Goal: Navigation & Orientation: Understand site structure

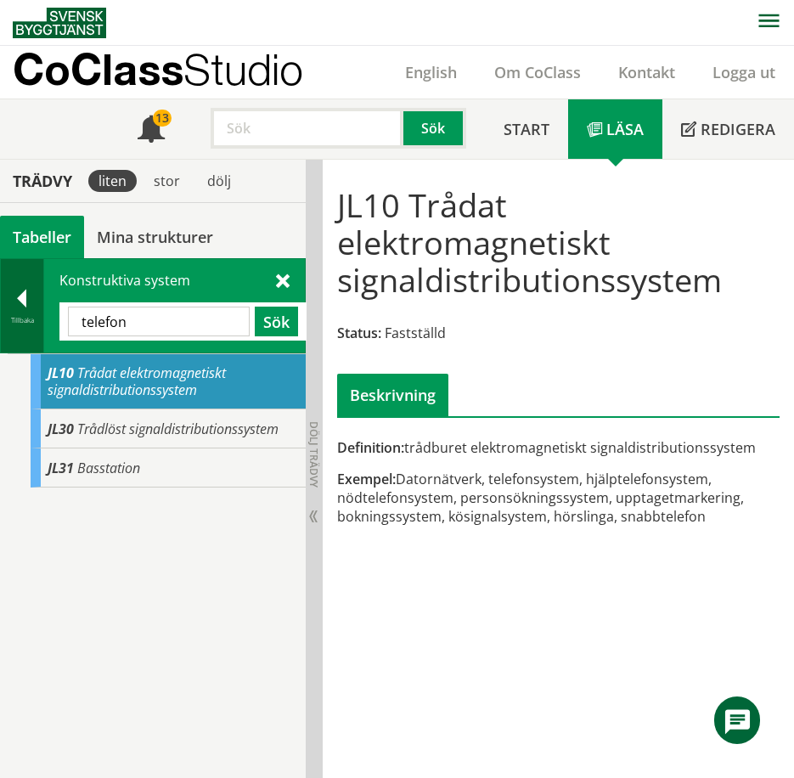
click at [32, 317] on div "Tillbaka" at bounding box center [22, 321] width 42 height 14
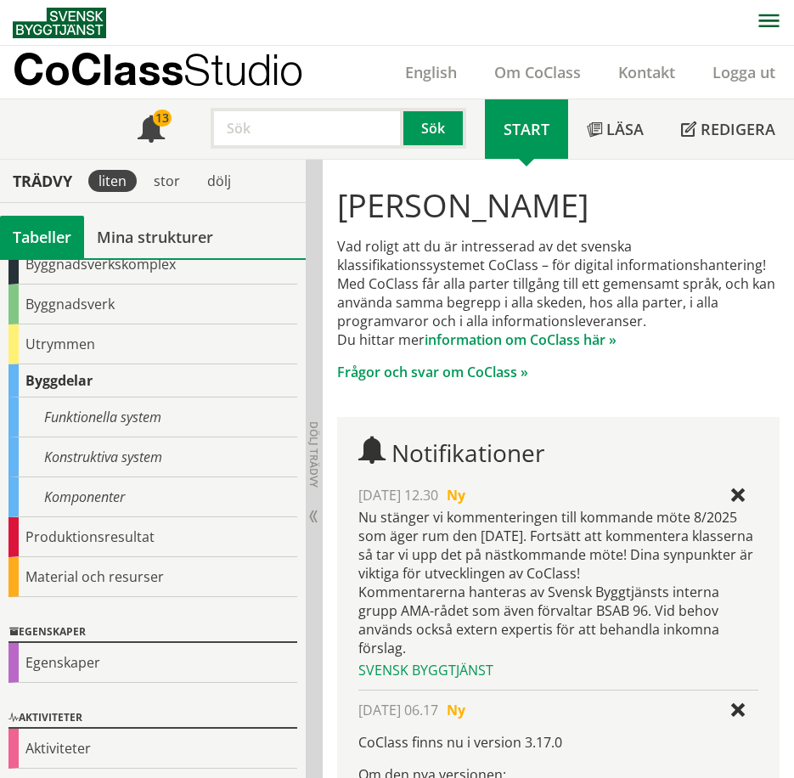
scroll to position [103, 0]
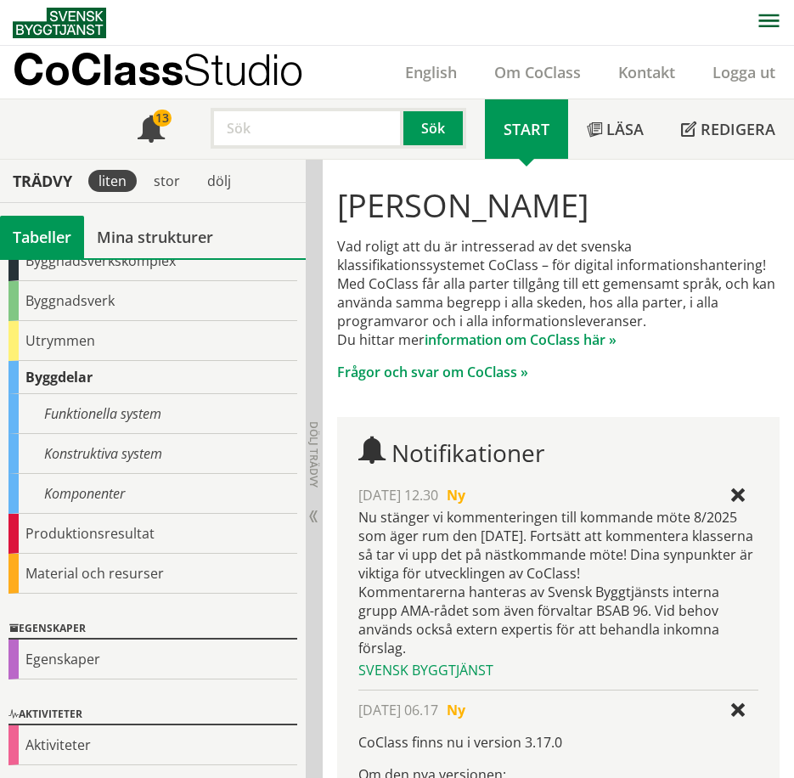
click at [108, 422] on div "Funktionella system" at bounding box center [152, 414] width 289 height 40
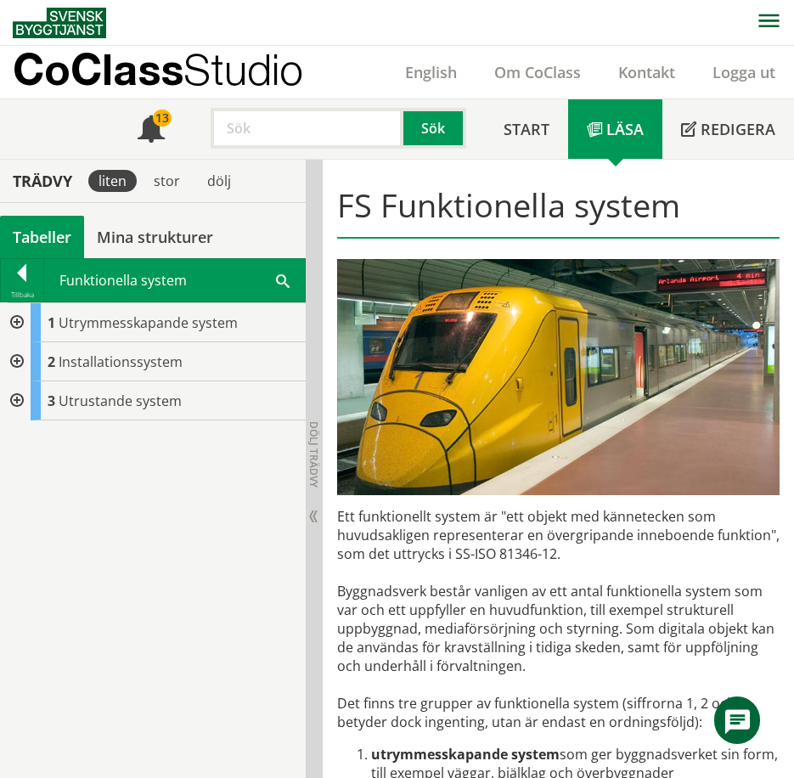
click at [15, 359] on div at bounding box center [15, 361] width 31 height 39
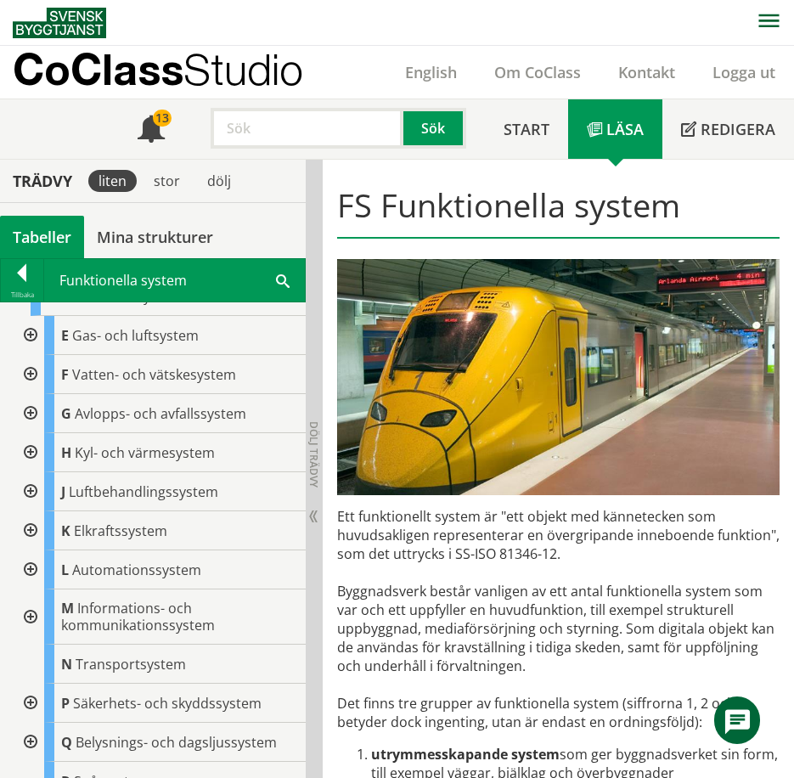
scroll to position [127, 0]
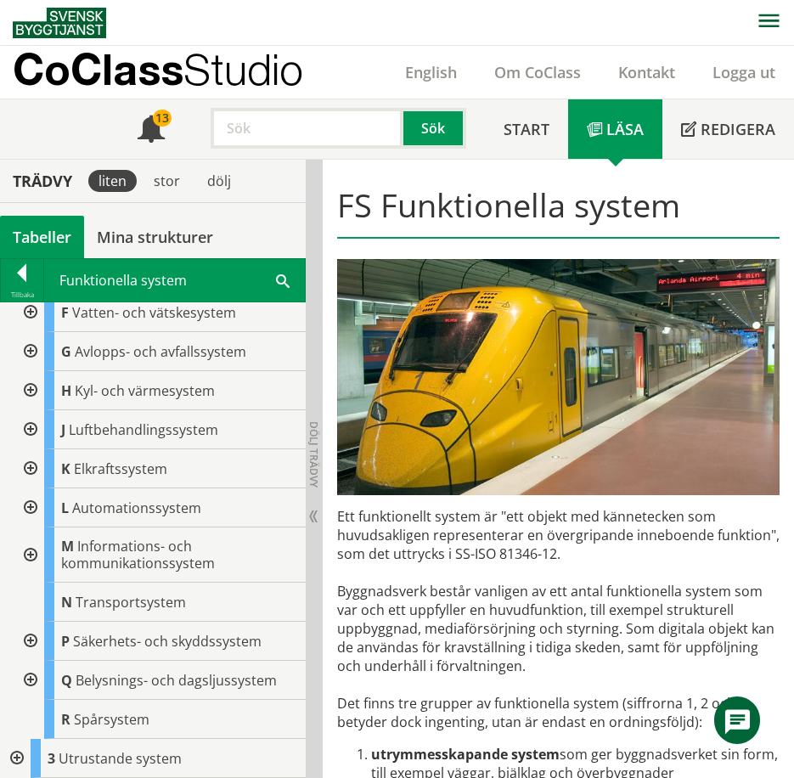
click at [34, 556] on div at bounding box center [29, 555] width 31 height 55
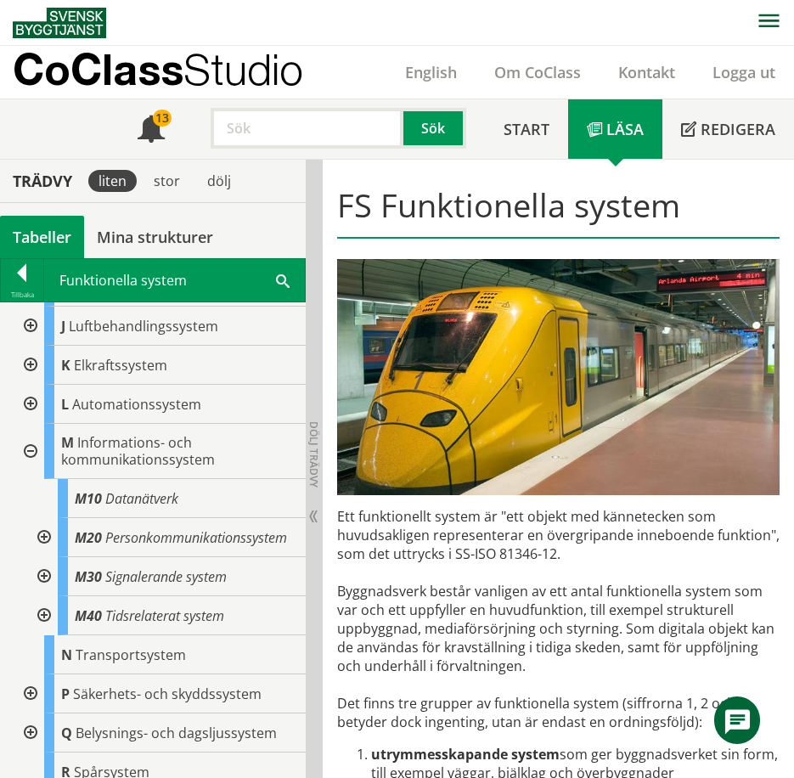
scroll to position [297, 0]
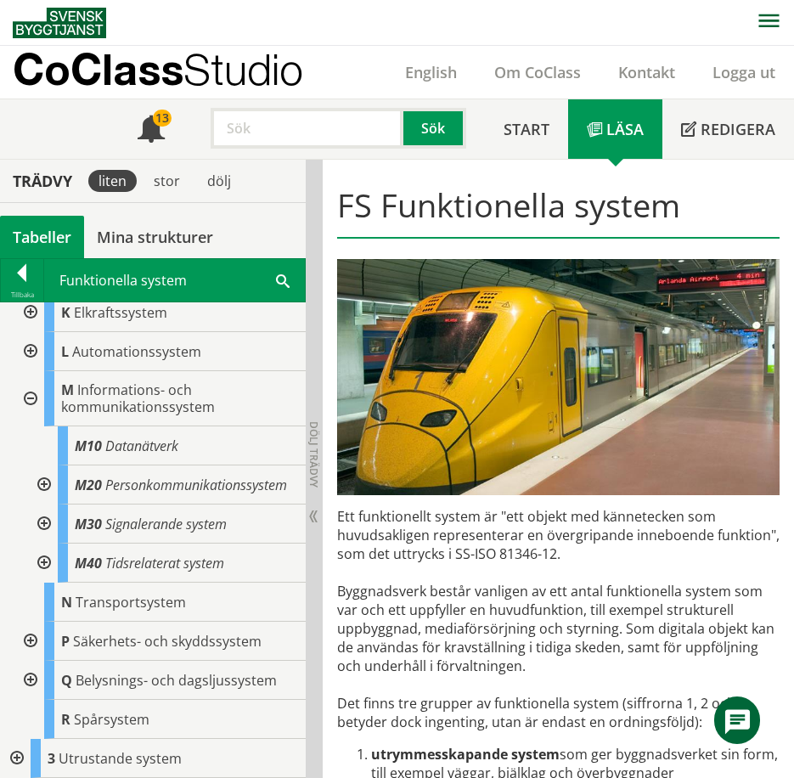
click at [148, 490] on span "Personkommunikationssystem" at bounding box center [196, 485] width 182 height 19
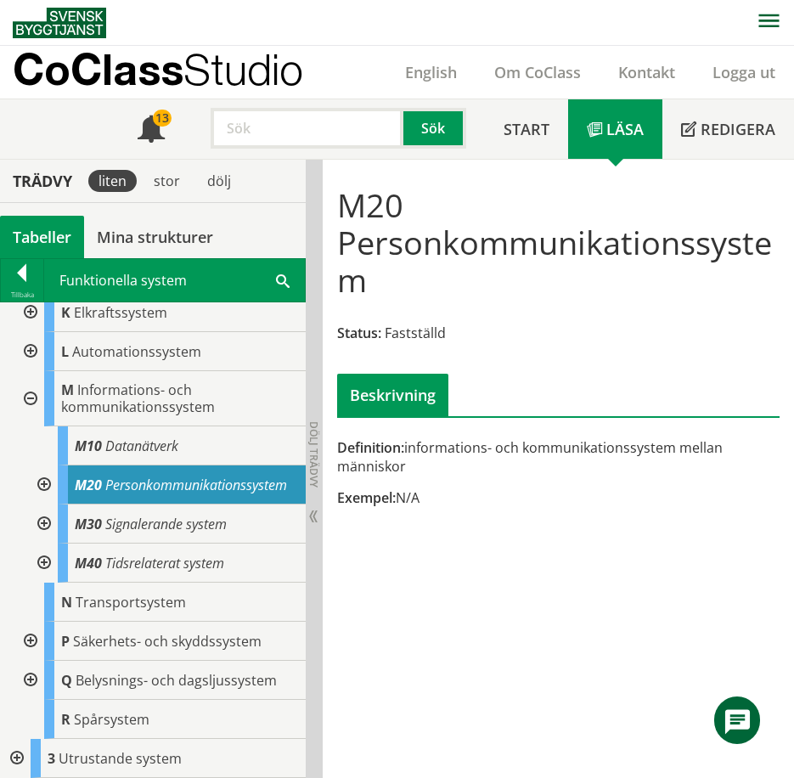
click at [156, 517] on span "Signalerande system" at bounding box center [166, 524] width 122 height 19
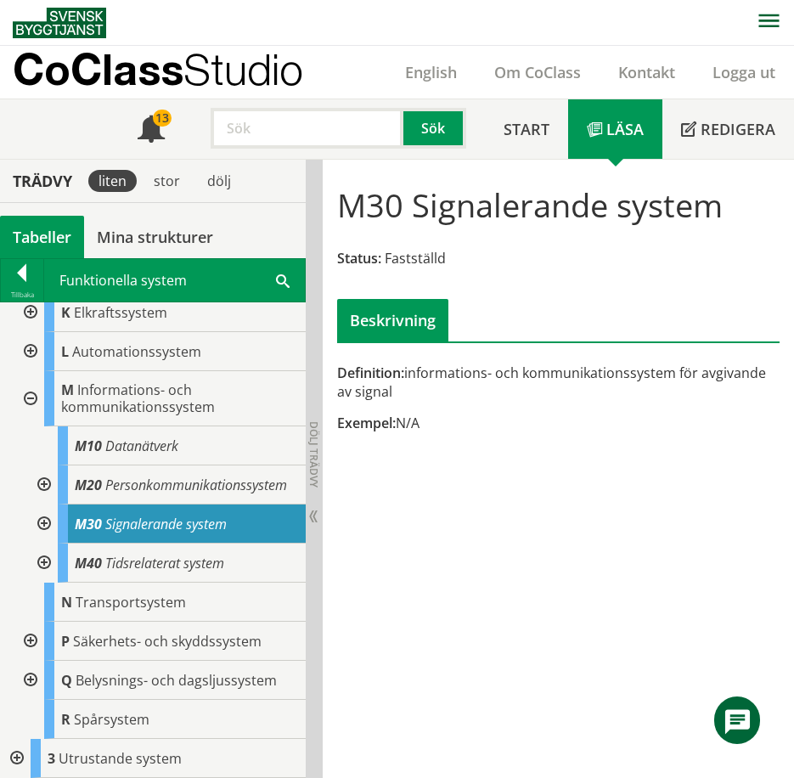
click at [171, 561] on span "Tidsrelaterat system" at bounding box center [164, 563] width 119 height 19
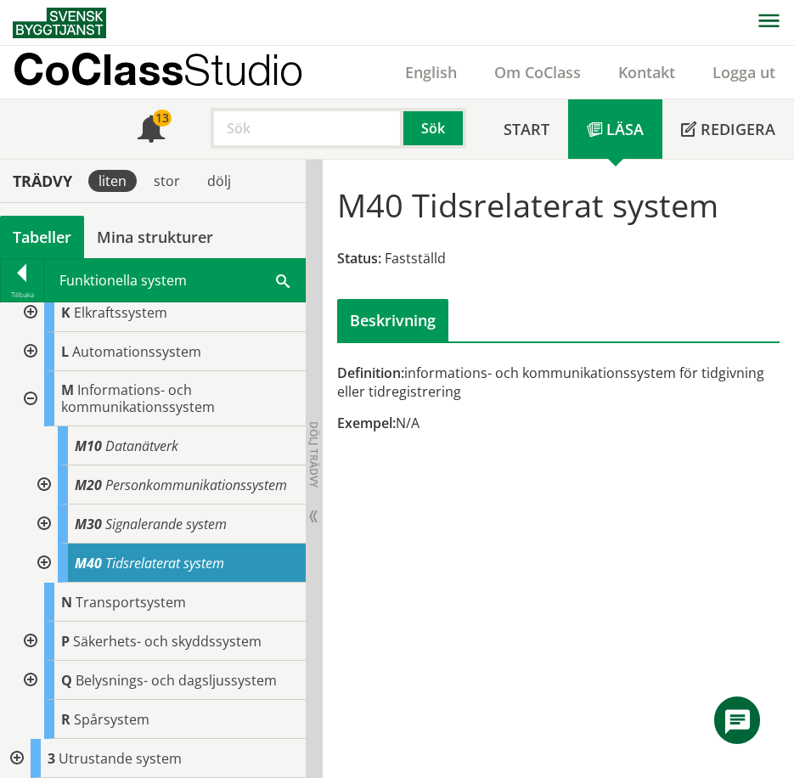
click at [46, 527] on div at bounding box center [42, 524] width 31 height 39
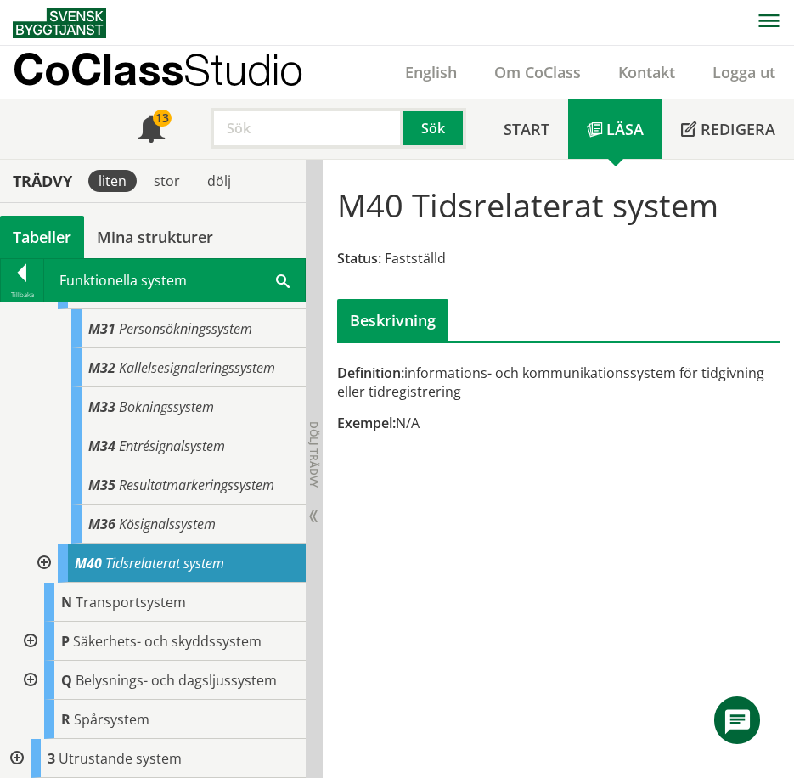
scroll to position [534, 0]
click at [40, 562] on div at bounding box center [42, 563] width 31 height 39
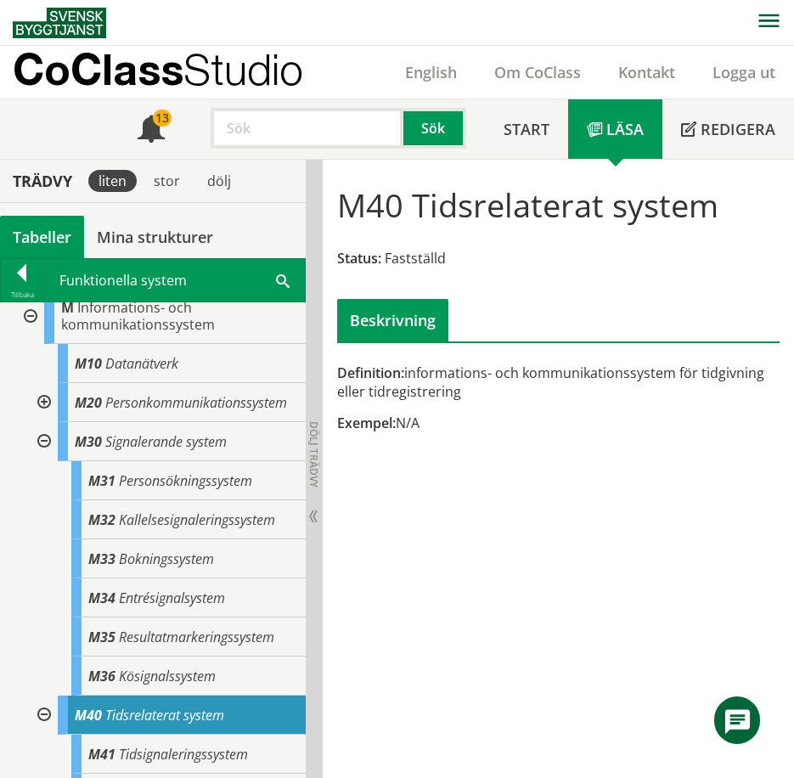
scroll to position [365, 0]
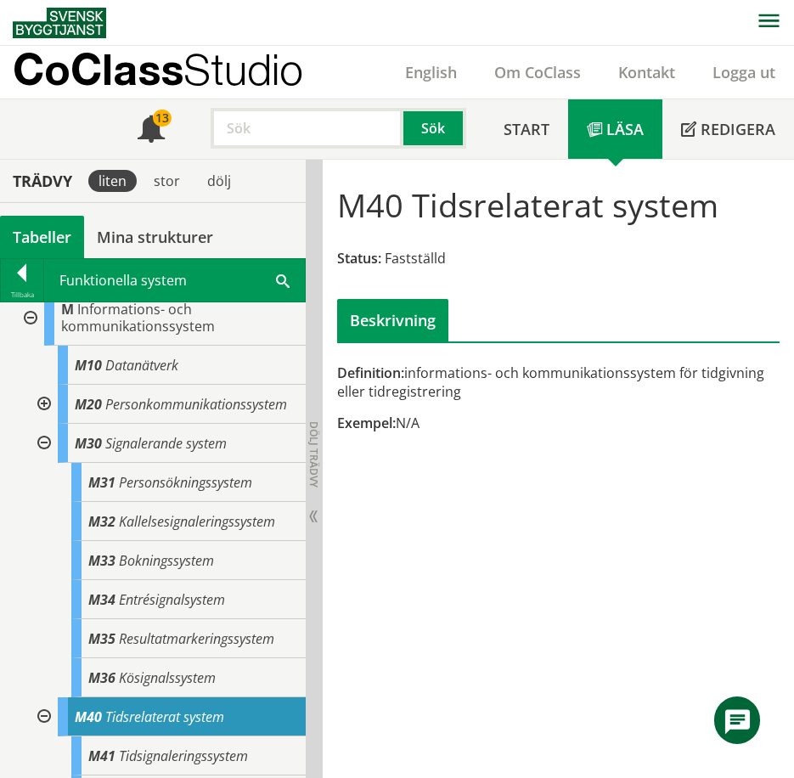
click at [42, 460] on div at bounding box center [42, 443] width 31 height 39
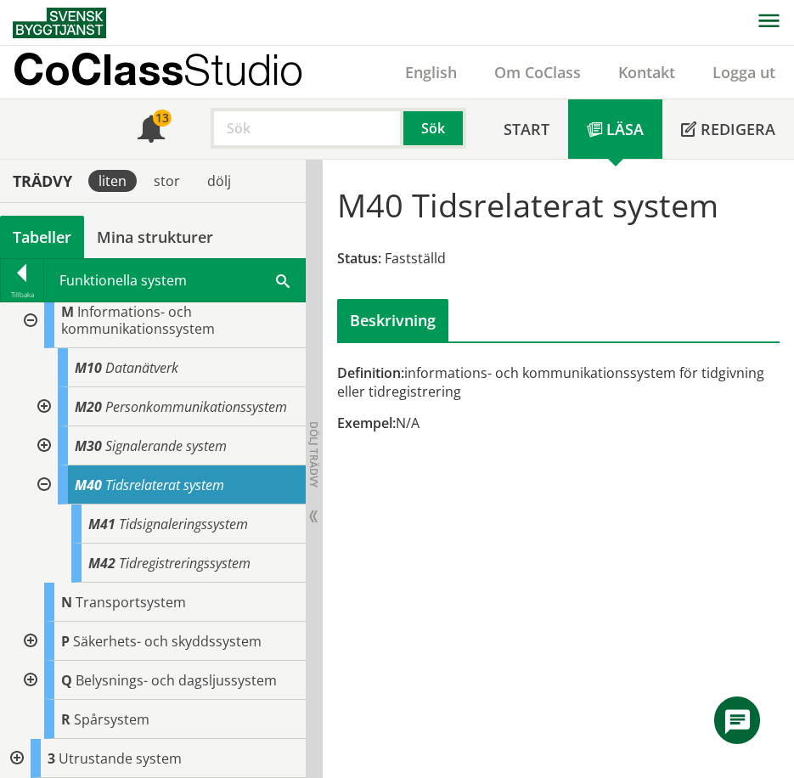
click at [172, 416] on span "Personkommunikationssystem" at bounding box center [196, 407] width 182 height 19
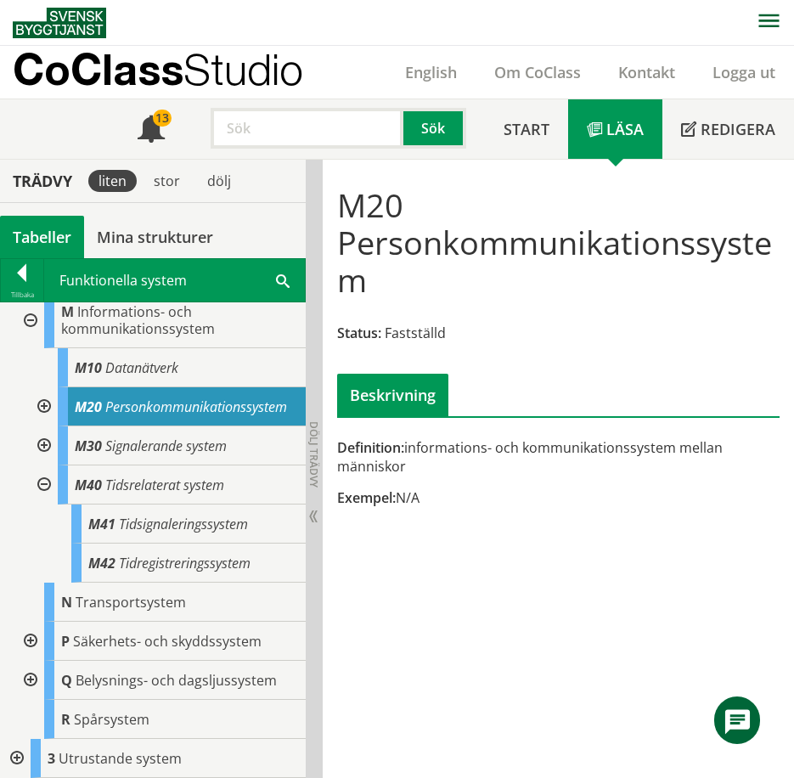
click at [45, 412] on div at bounding box center [42, 406] width 31 height 39
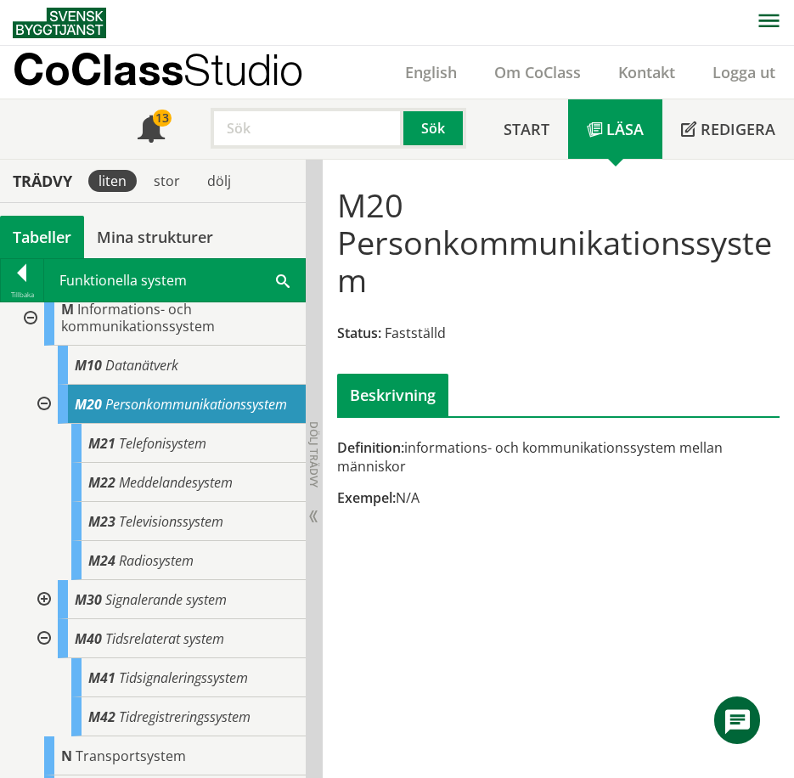
click at [176, 453] on span "Telefonisystem" at bounding box center [163, 443] width 88 height 19
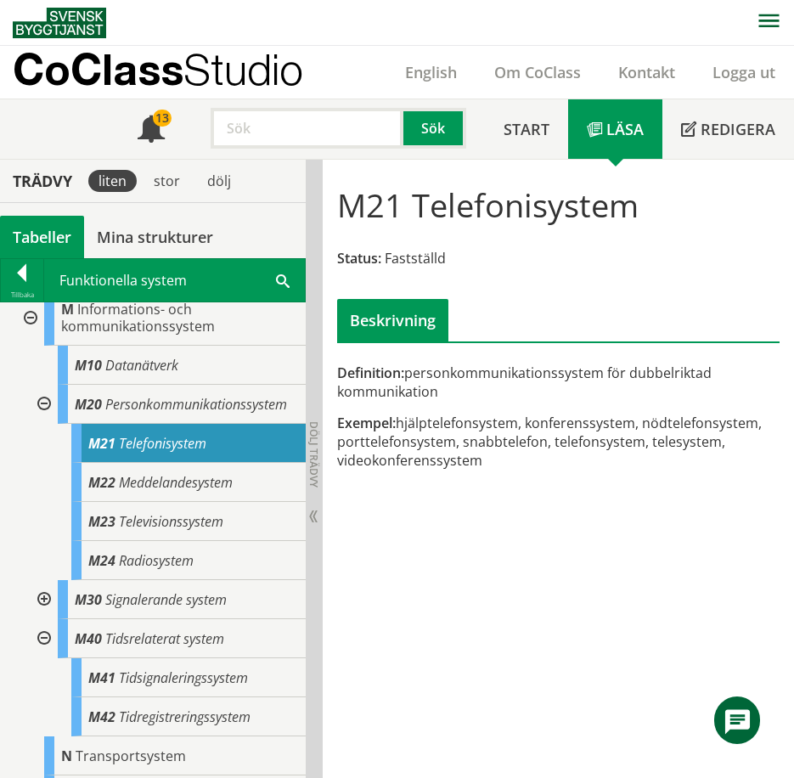
click at [42, 414] on div at bounding box center [42, 404] width 31 height 39
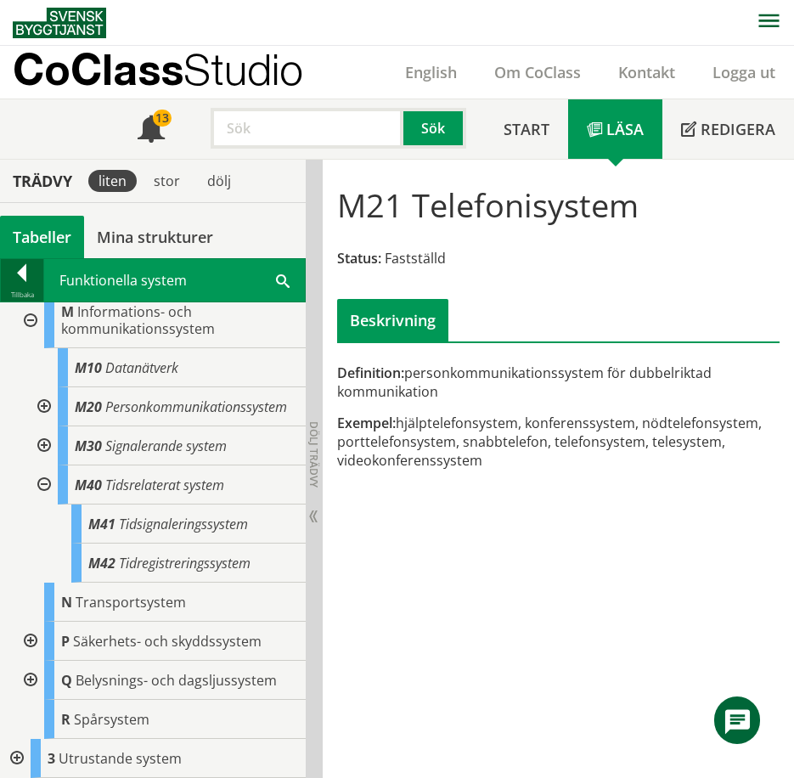
click at [31, 277] on div at bounding box center [22, 276] width 42 height 24
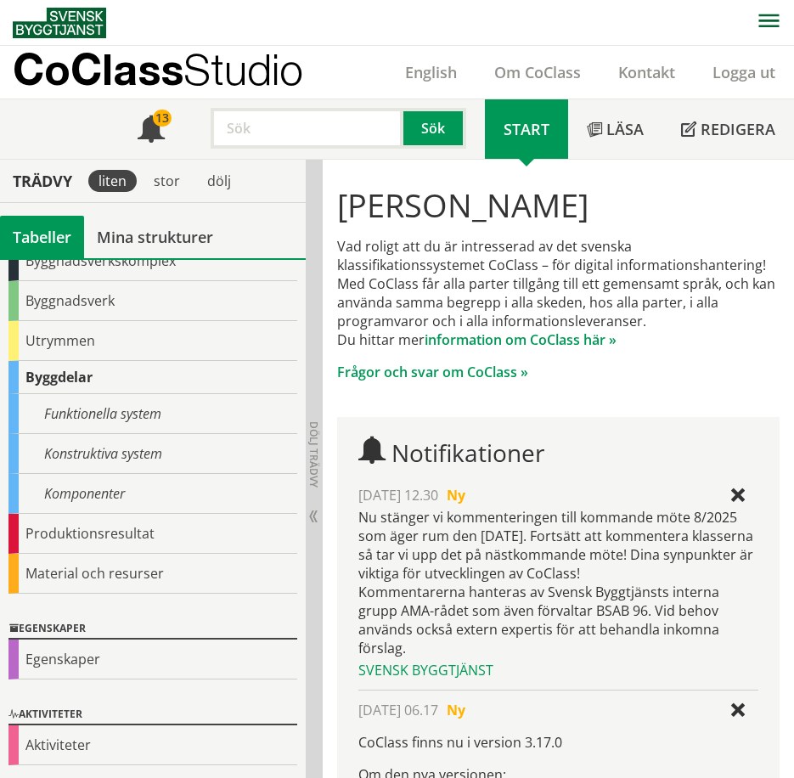
click at [99, 455] on div "Konstruktiva system" at bounding box center [152, 454] width 289 height 40
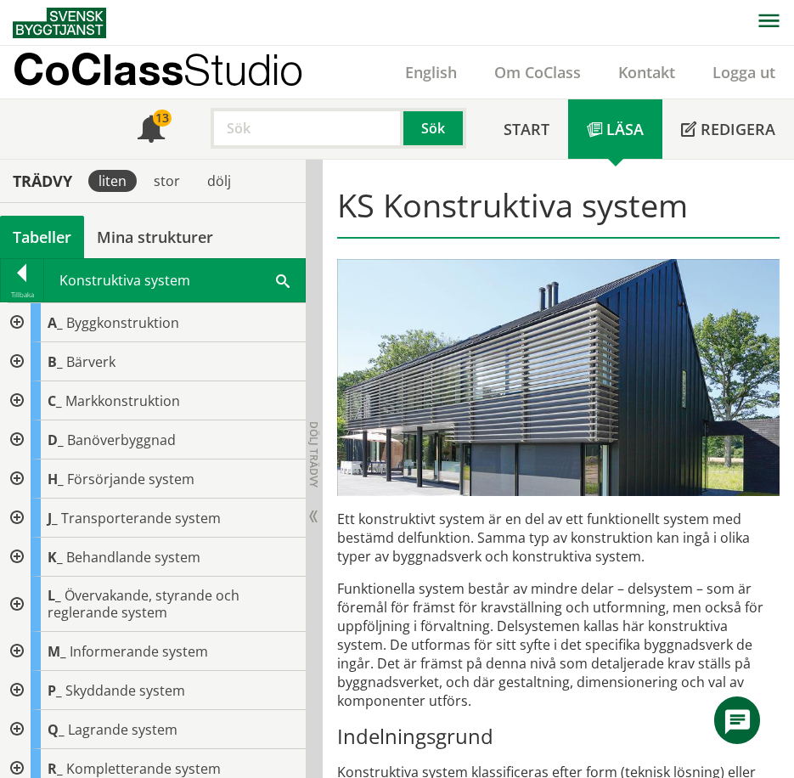
scroll to position [10, 0]
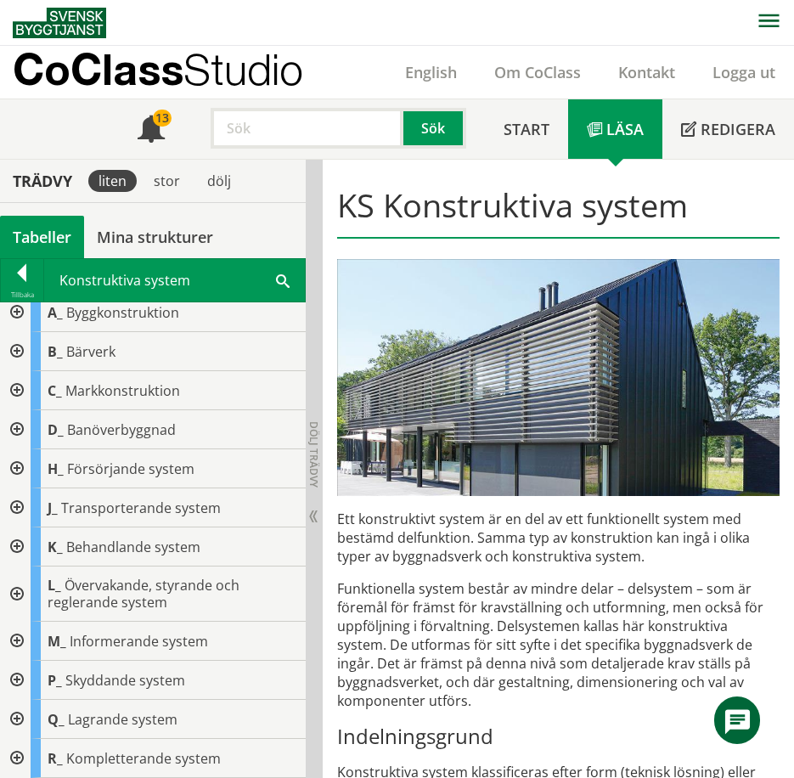
click at [15, 680] on div at bounding box center [15, 680] width 31 height 39
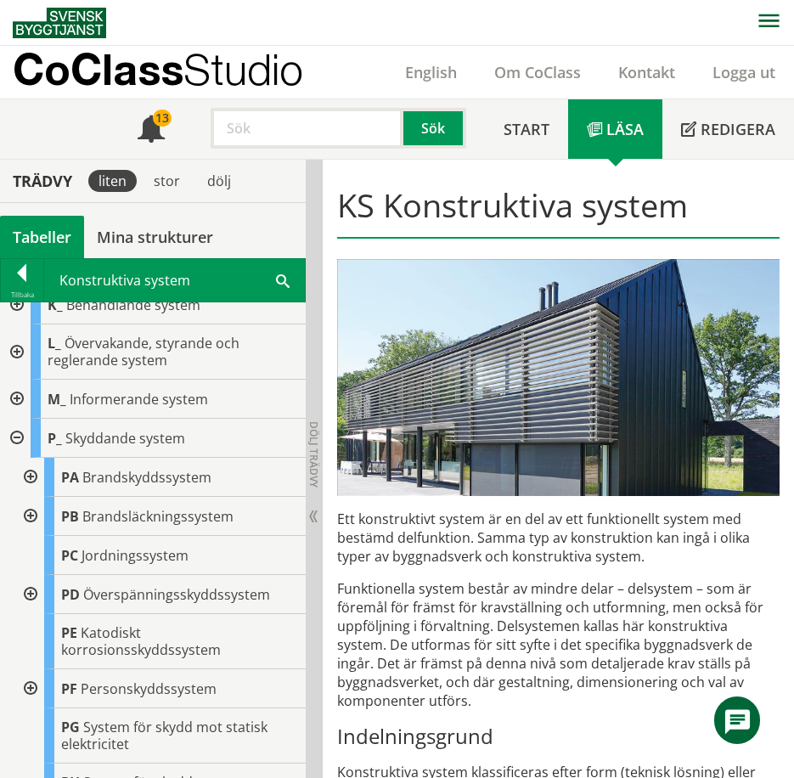
scroll to position [350, 0]
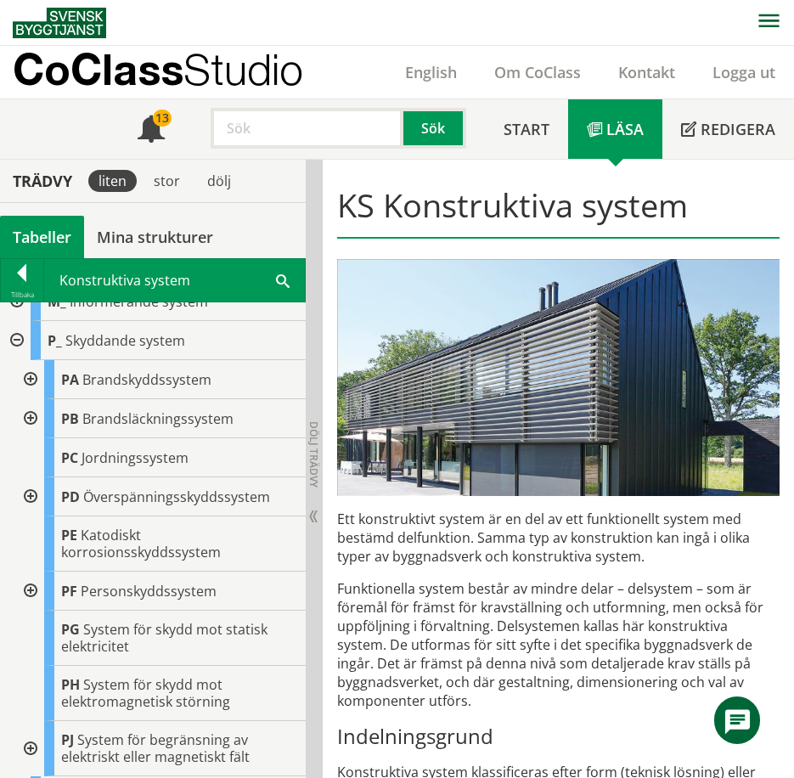
click at [27, 591] on div at bounding box center [29, 591] width 31 height 39
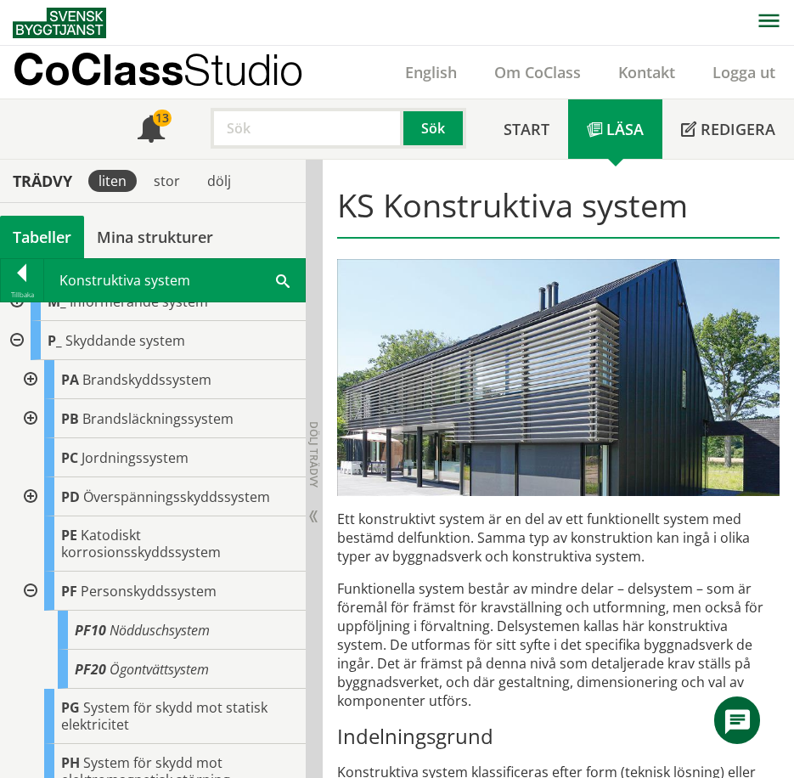
click at [140, 589] on span "Personskyddssystem" at bounding box center [149, 591] width 136 height 19
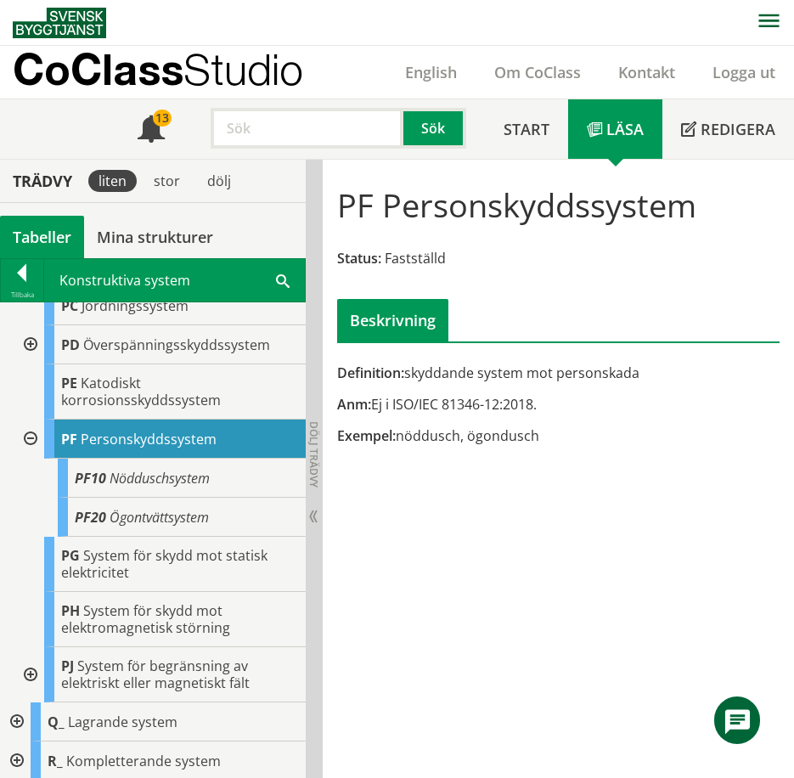
scroll to position [505, 0]
